Goal: Check status: Check status

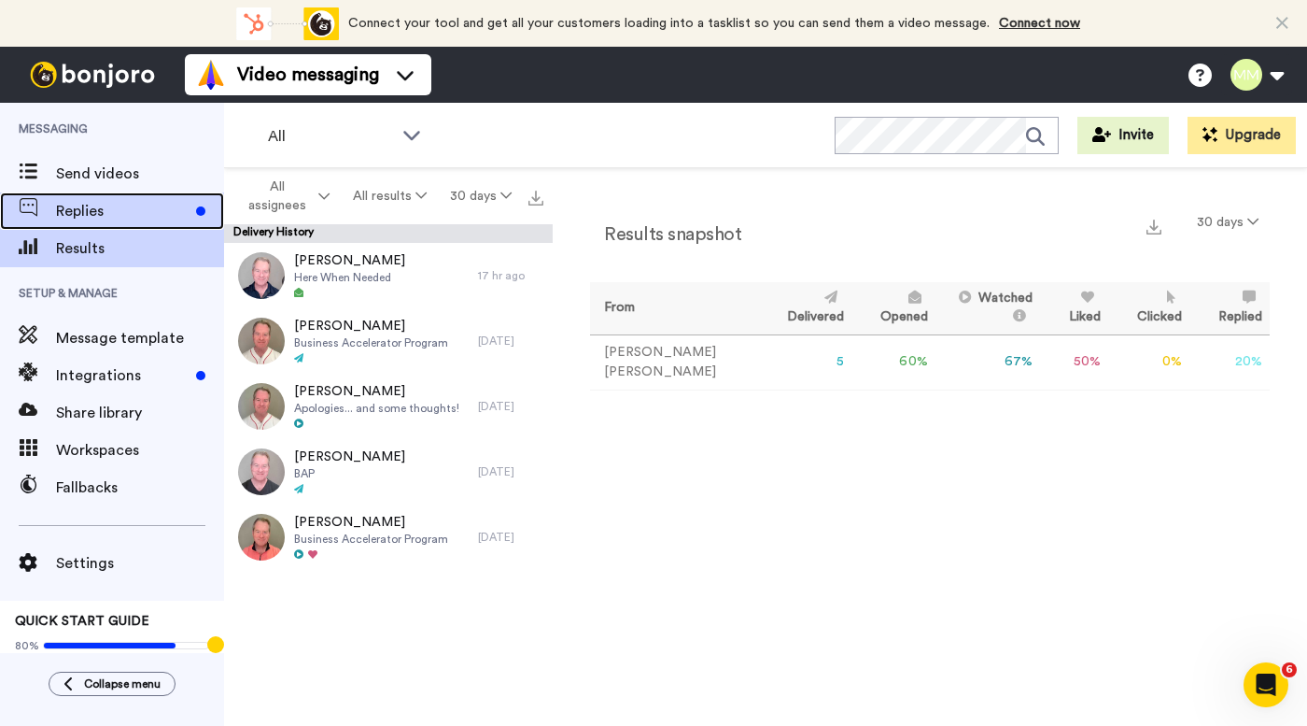
click at [149, 219] on span "Replies" at bounding box center [122, 211] width 133 height 22
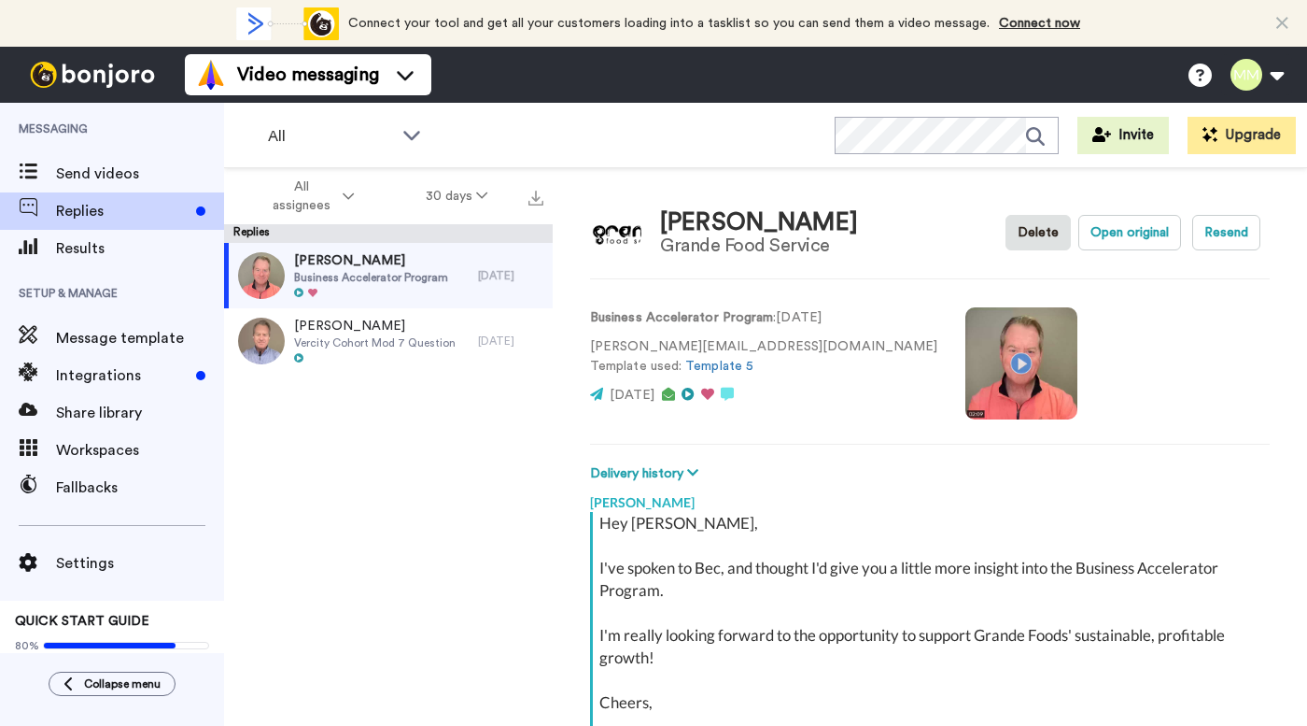
scroll to position [209, 0]
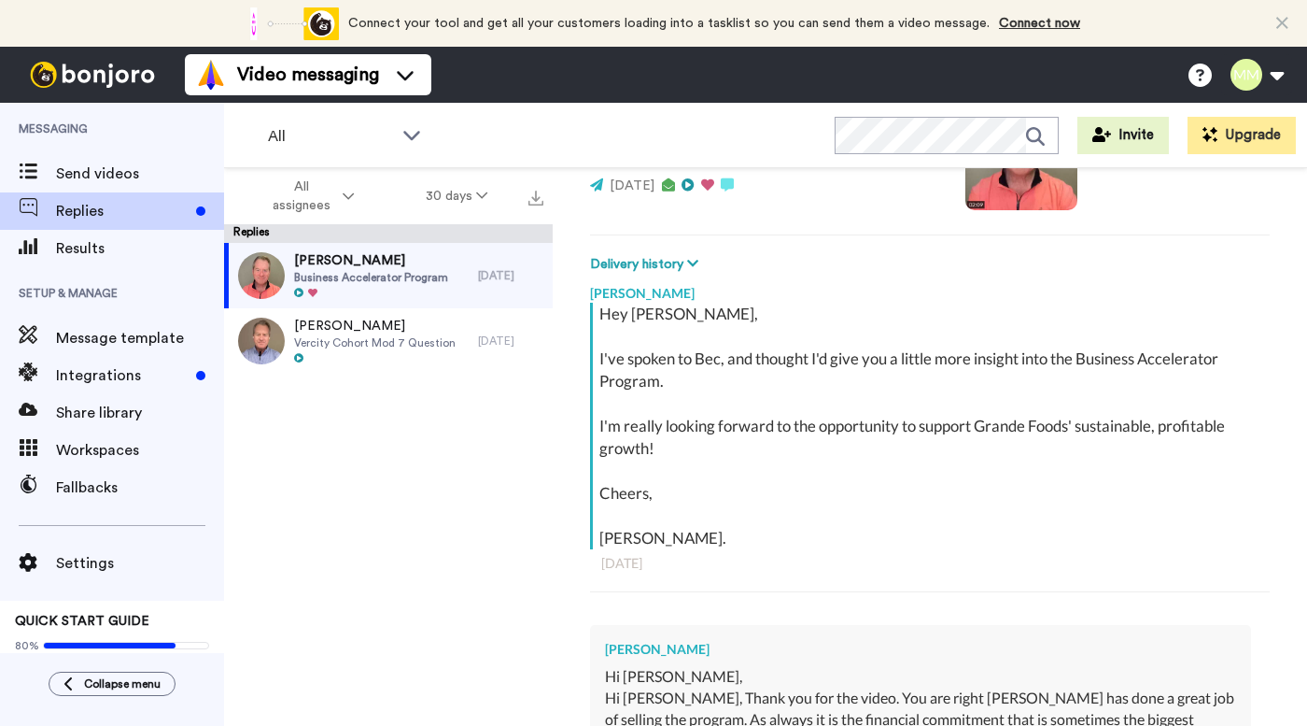
type textarea "x"
